Goal: Information Seeking & Learning: Learn about a topic

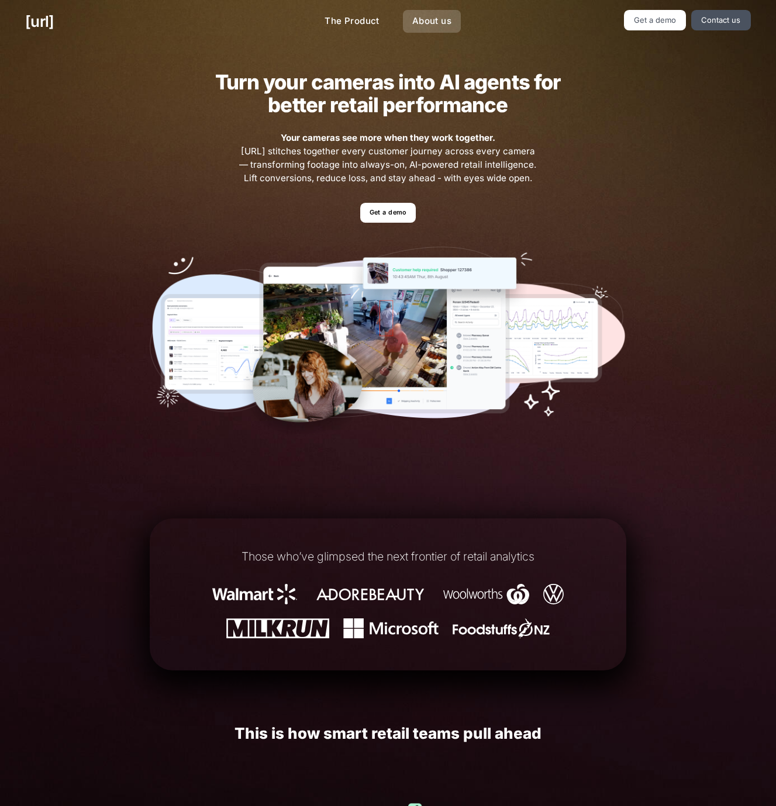
click at [435, 24] on link "About us" at bounding box center [432, 21] width 58 height 23
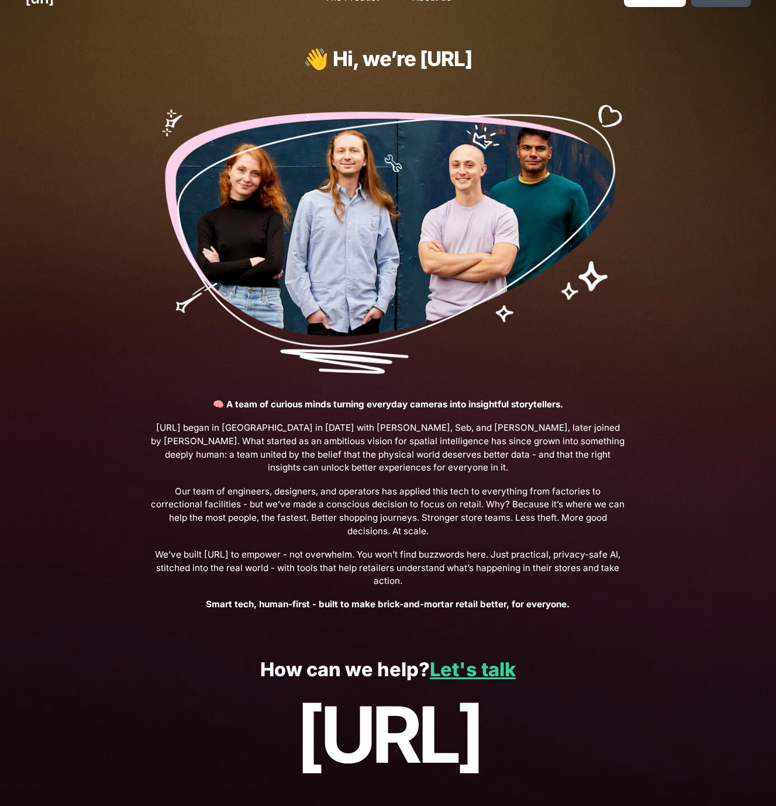
scroll to position [39, 0]
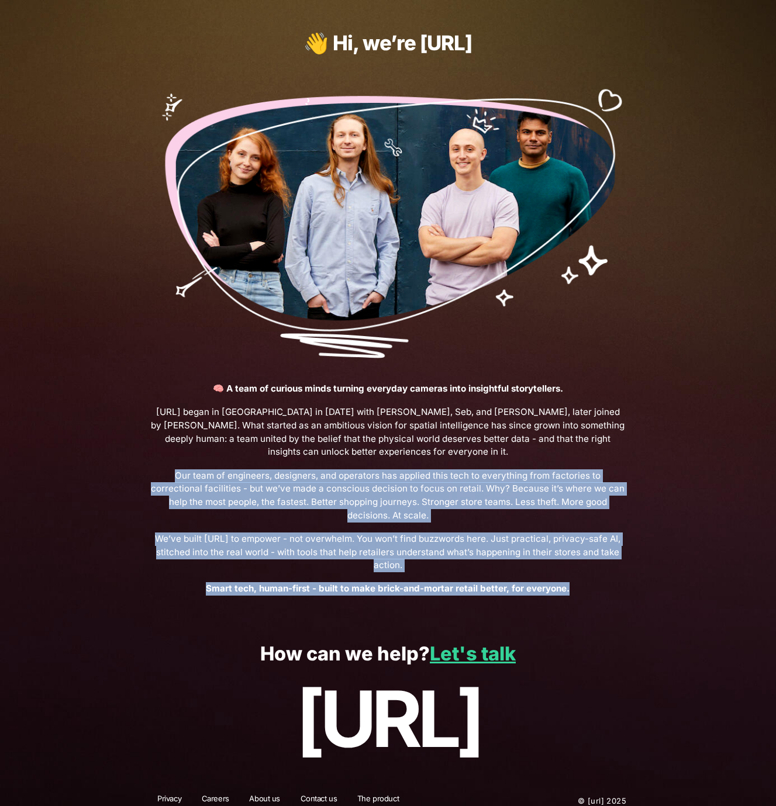
drag, startPoint x: 202, startPoint y: 483, endPoint x: 577, endPoint y: 600, distance: 393.2
click at [577, 600] on div "👋 Hi, we’re [URL] 🧠 A team of curious minds turning everyday cameras into insig…" at bounding box center [387, 314] width 527 height 620
click at [579, 599] on div "👋 Hi, we’re [URL] 🧠 A team of curious minds turning everyday cameras into insig…" at bounding box center [387, 314] width 527 height 620
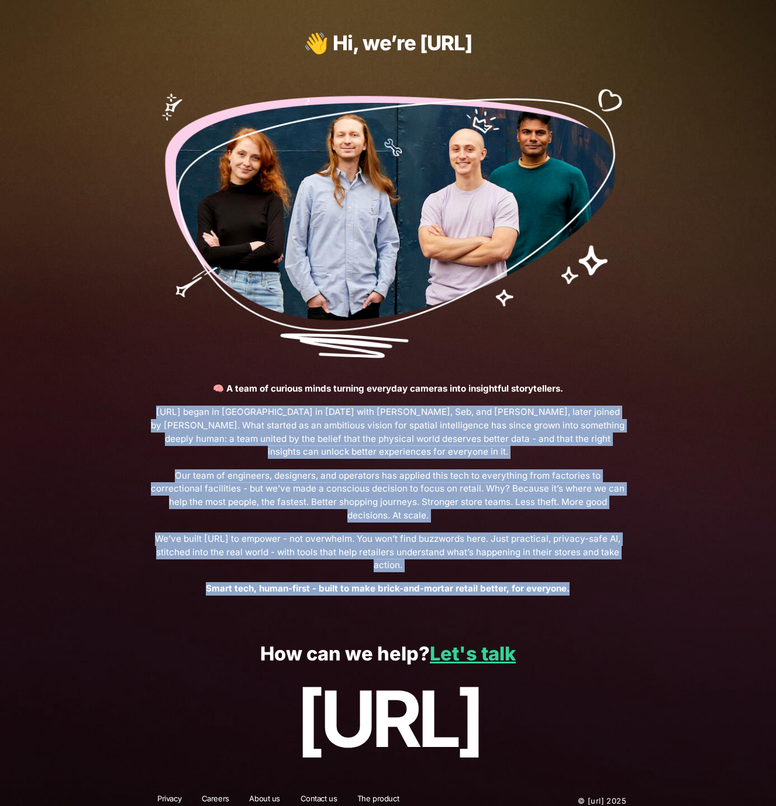
drag, startPoint x: 584, startPoint y: 596, endPoint x: 199, endPoint y: 396, distance: 433.1
click at [199, 396] on div "👋 Hi, we’re [URL] 🧠 A team of curious minds turning everyday cameras into insig…" at bounding box center [387, 314] width 527 height 620
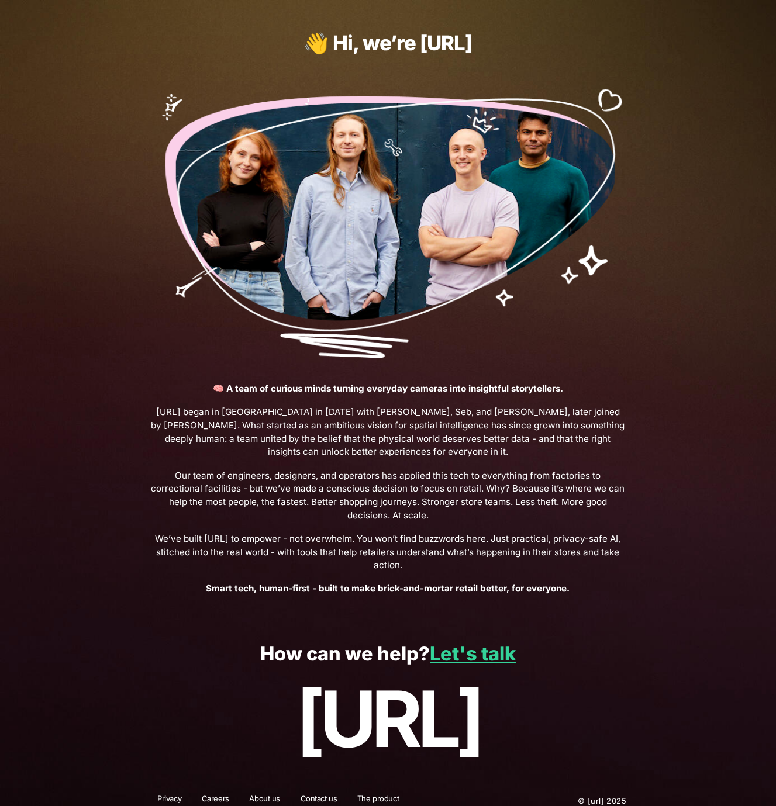
click at [533, 419] on span "[URL] began in [GEOGRAPHIC_DATA] in [DATE] with [PERSON_NAME], Seb, and [PERSON…" at bounding box center [388, 432] width 476 height 53
click at [373, 793] on link "The product" at bounding box center [377, 800] width 57 height 15
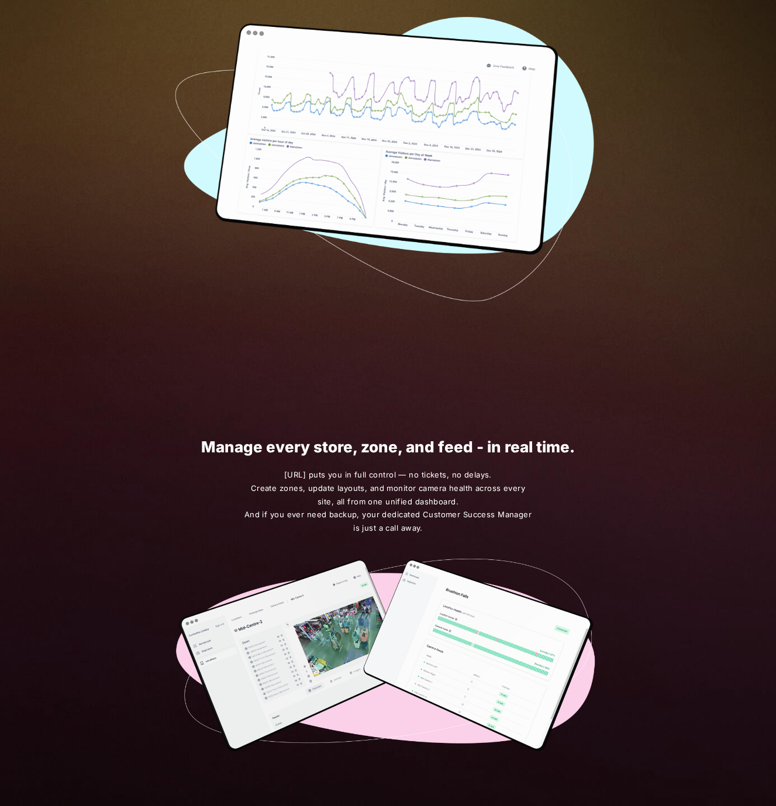
scroll to position [1707, 0]
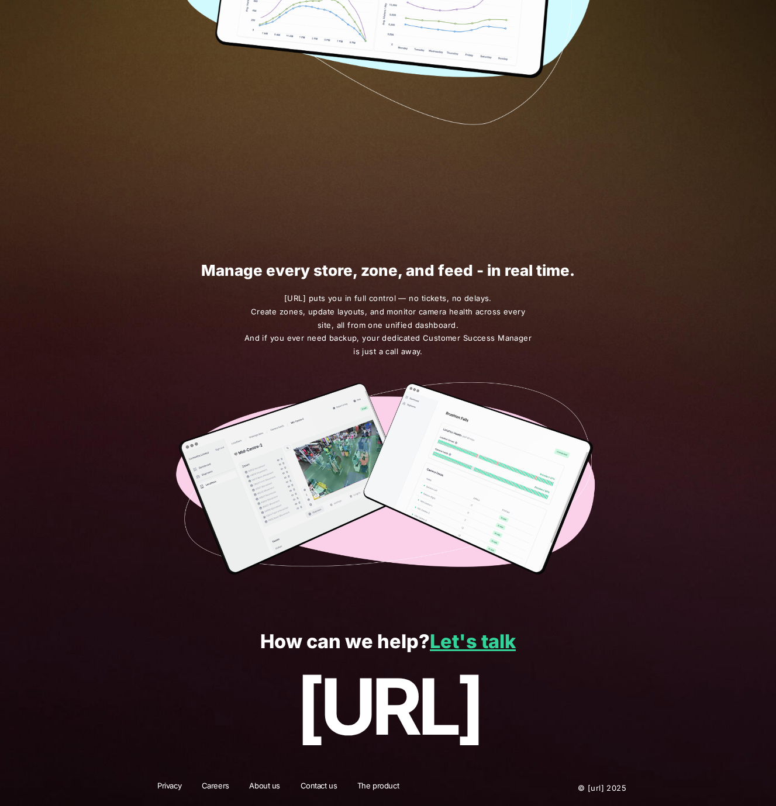
click at [258, 789] on link "About us" at bounding box center [264, 787] width 46 height 15
